Goal: Information Seeking & Learning: Learn about a topic

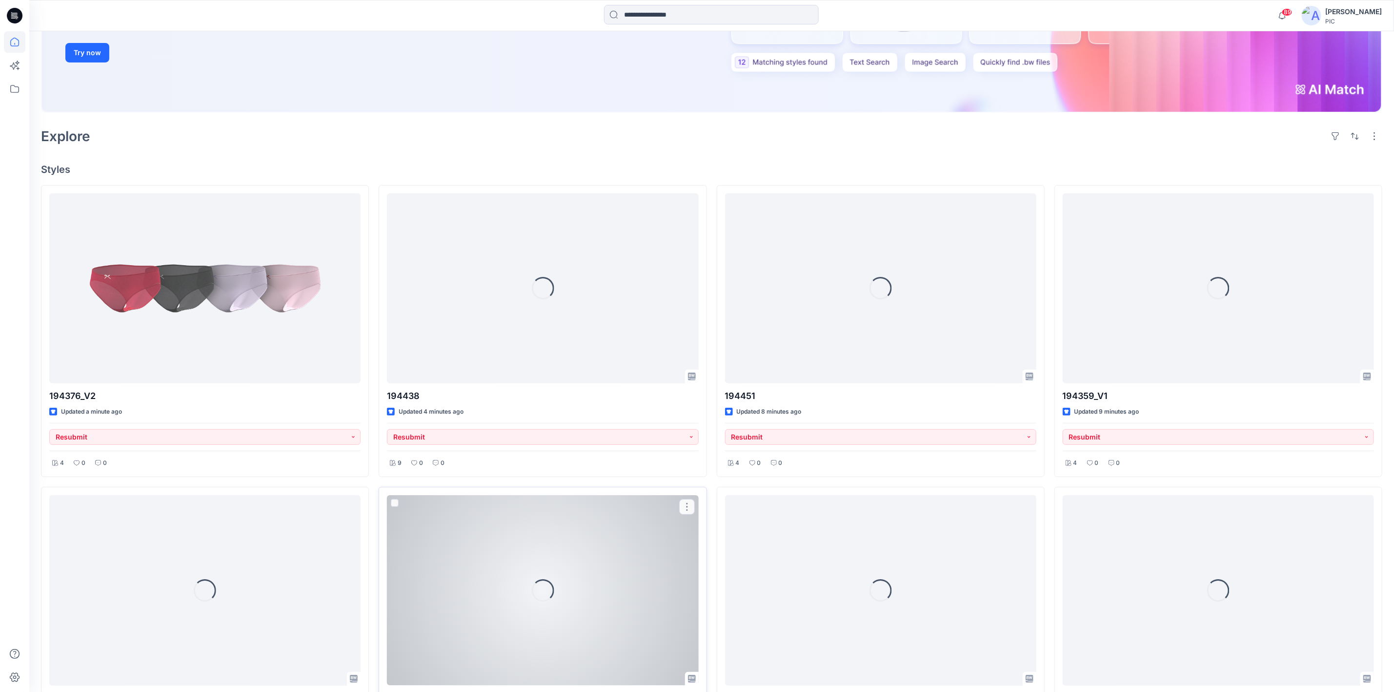
scroll to position [195, 0]
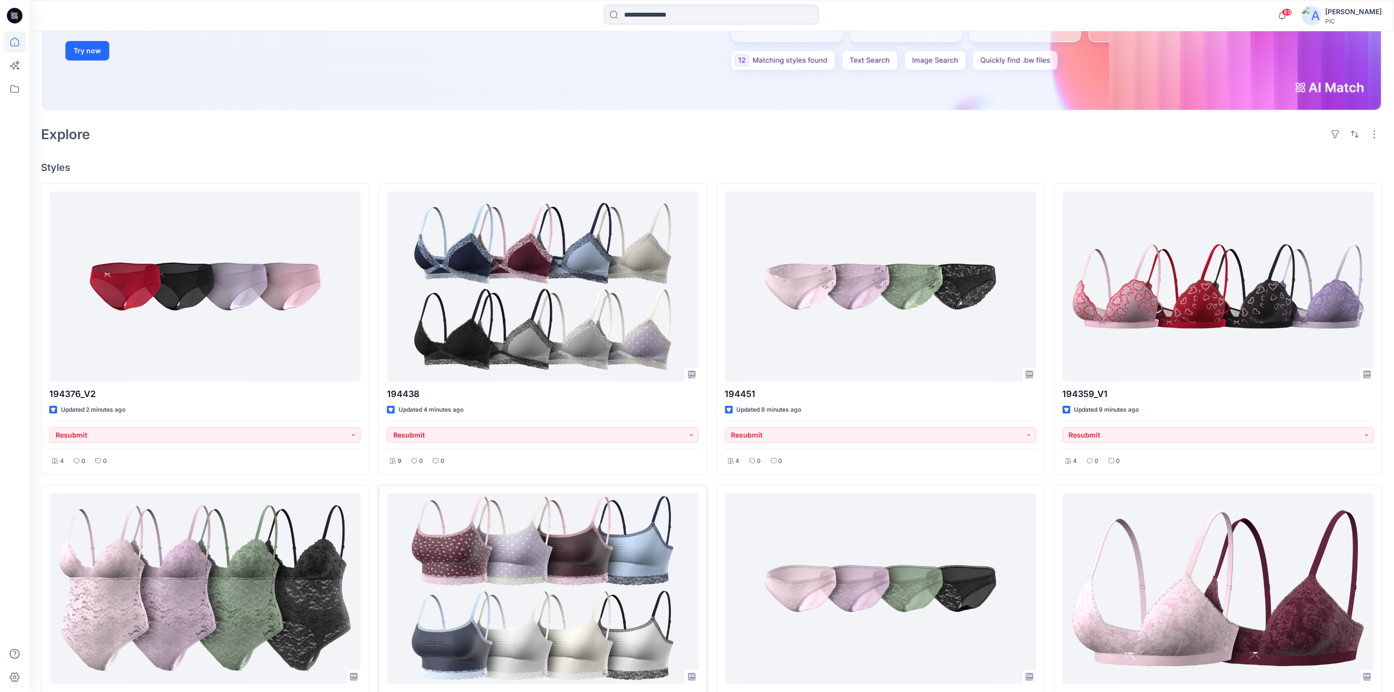
click at [631, 13] on input at bounding box center [711, 15] width 215 height 20
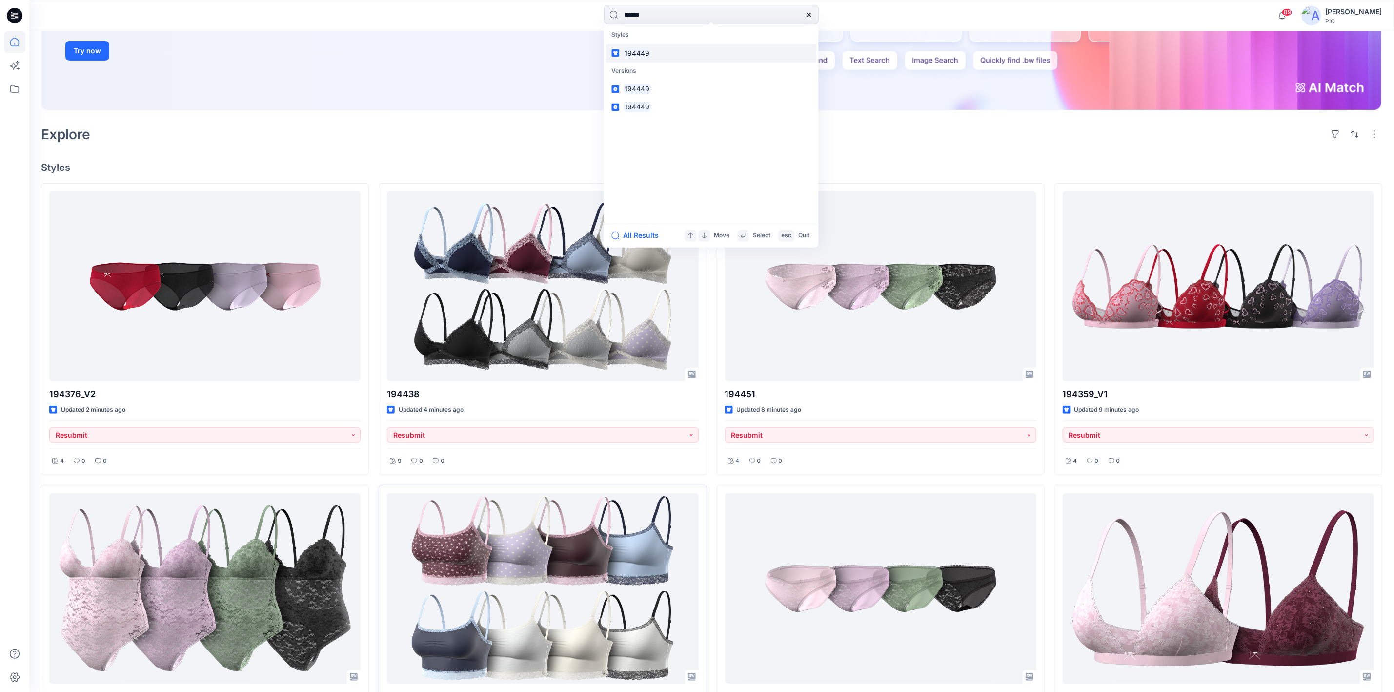
type input "******"
click at [652, 57] on link "194449" at bounding box center [711, 53] width 211 height 18
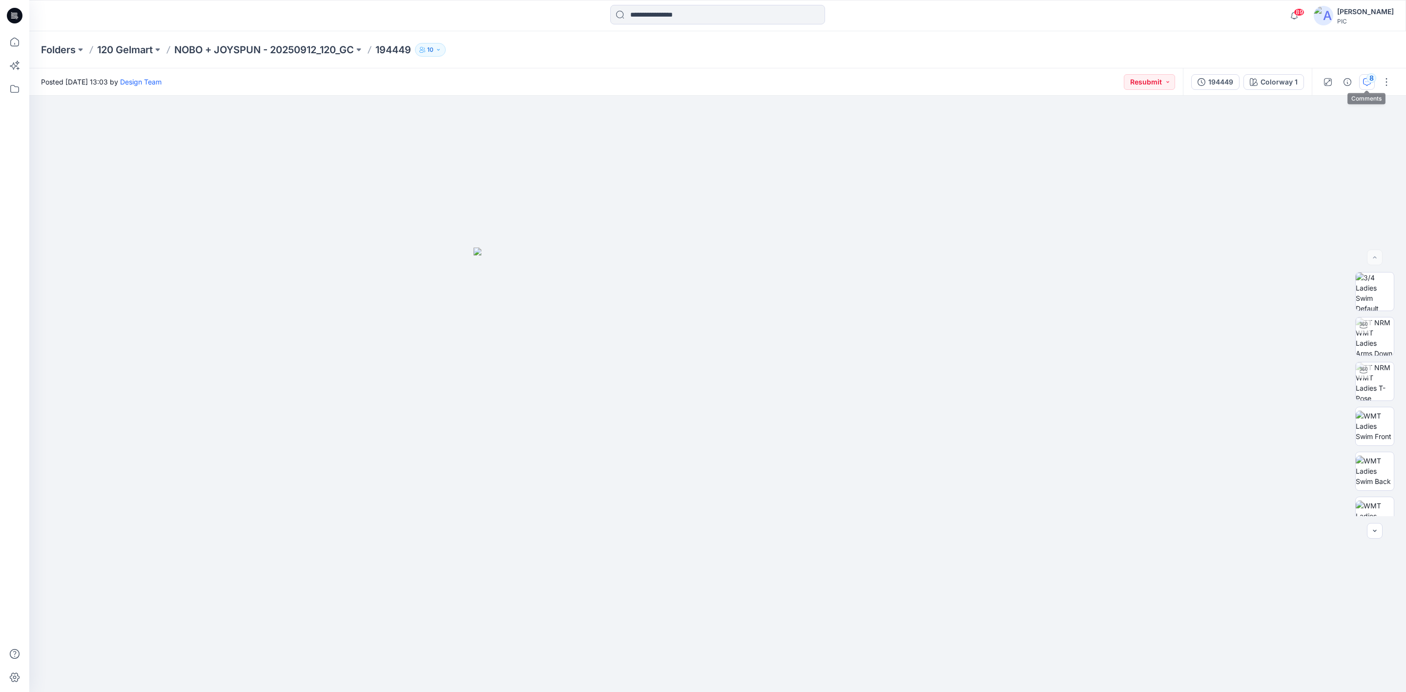
click at [1369, 79] on div "8" at bounding box center [1371, 78] width 10 height 10
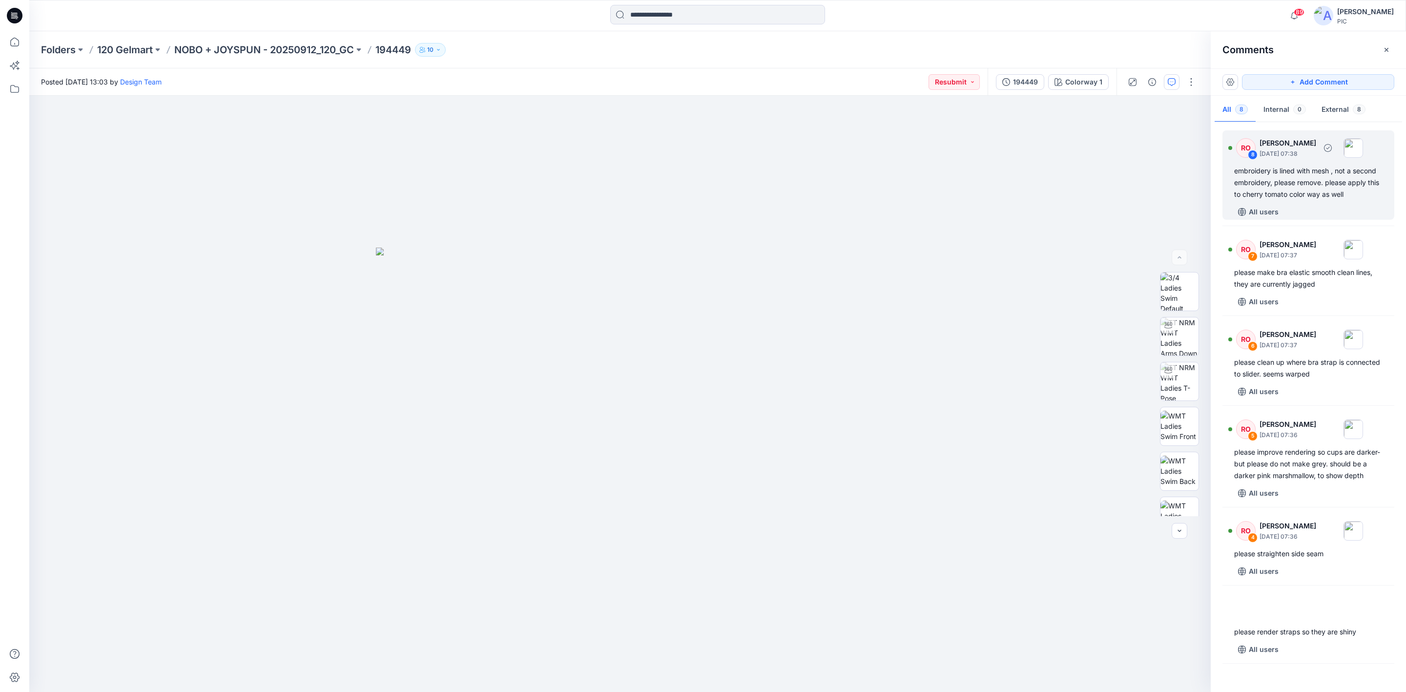
click at [1297, 182] on div "embroidery is lined with mesh , not a second embroidery, please remove. please …" at bounding box center [1308, 182] width 148 height 35
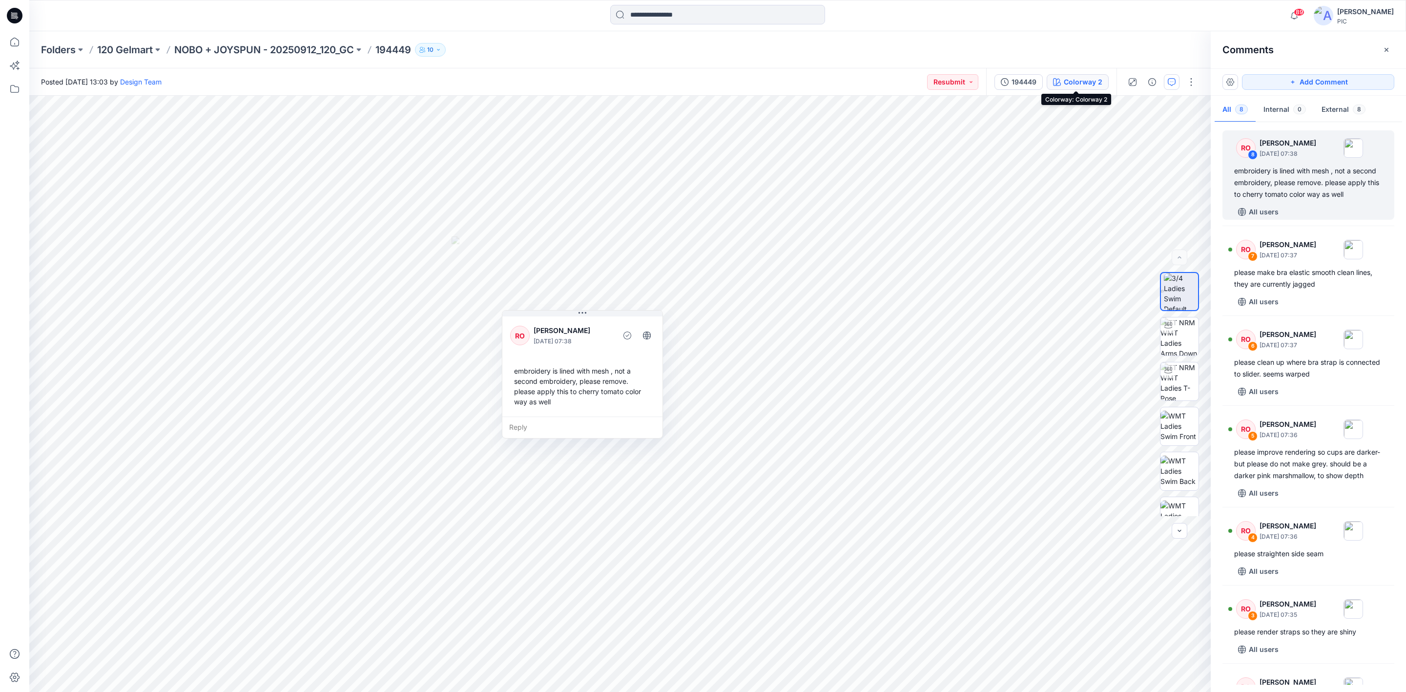
click at [1068, 85] on div "Colorway 2" at bounding box center [1082, 82] width 39 height 11
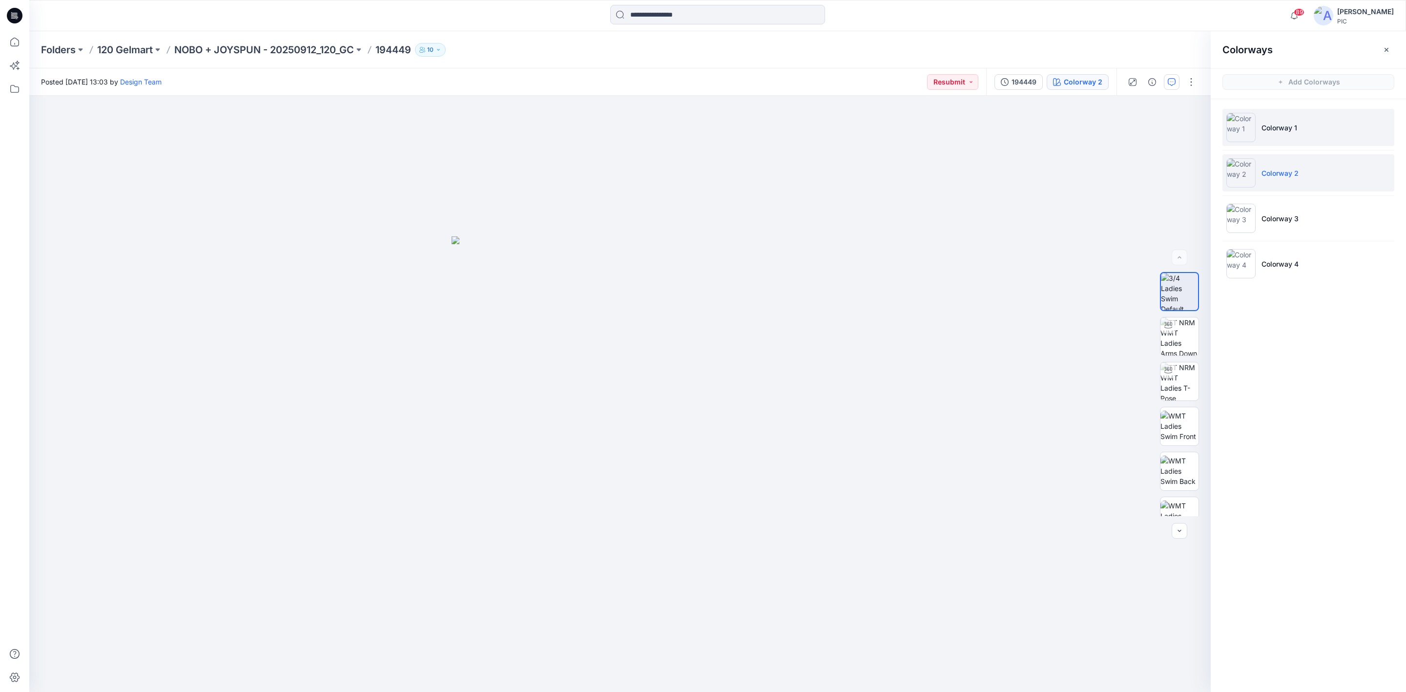
click at [1246, 129] on img at bounding box center [1240, 127] width 29 height 29
